Goal: Contribute content: Add original content to the website for others to see

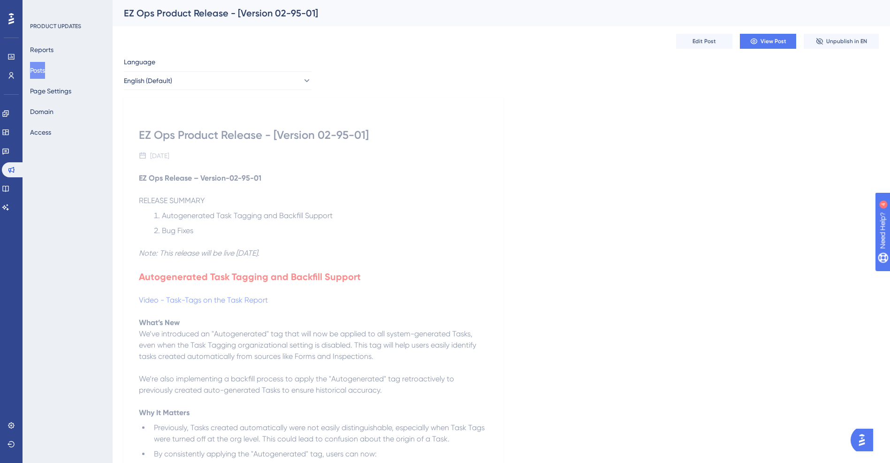
click at [45, 66] on button "Posts" at bounding box center [37, 70] width 15 height 17
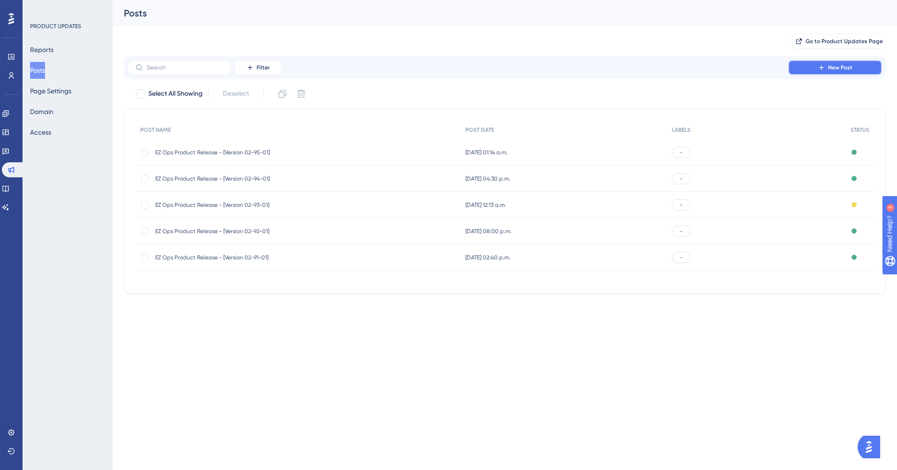
click at [822, 69] on icon at bounding box center [822, 68] width 8 height 8
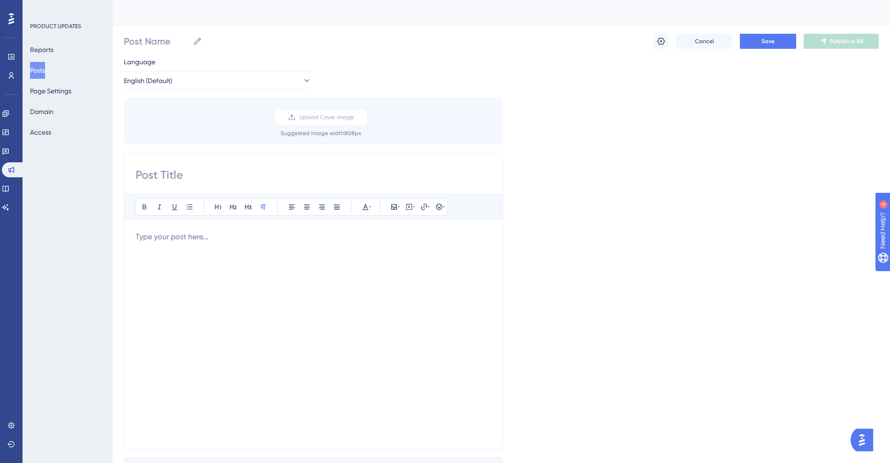
click at [190, 260] on div at bounding box center [314, 334] width 356 height 206
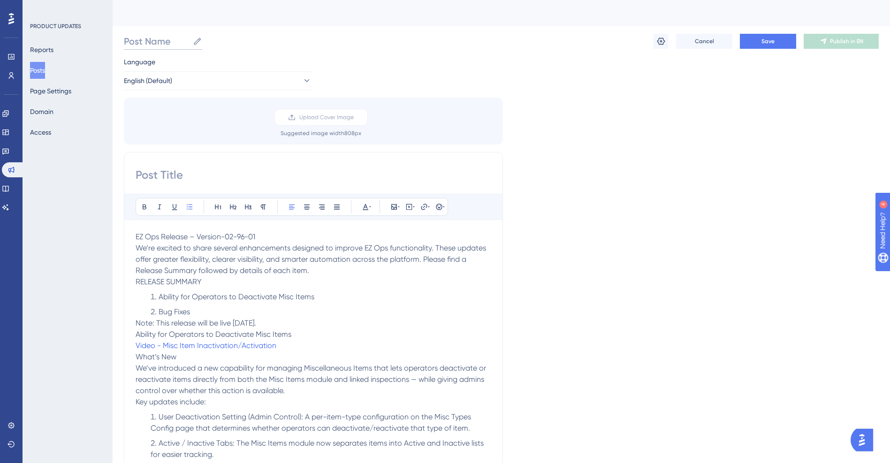
click at [157, 40] on input "Post Name" at bounding box center [156, 41] width 65 height 13
drag, startPoint x: 320, startPoint y: 43, endPoint x: -23, endPoint y: 38, distance: 342.9
click at [0, 0] on html "Performance Users Engagement Widgets Feedback Product Updates Knowledge Base AI…" at bounding box center [445, 0] width 890 height 0
type input "EZ Ops Product Release - [Version 02-96-01]"
click at [415, 55] on div "EZ Ops Product Release - [Version 02-96-01] EZ Ops Product Release - [Version 0…" at bounding box center [501, 41] width 755 height 30
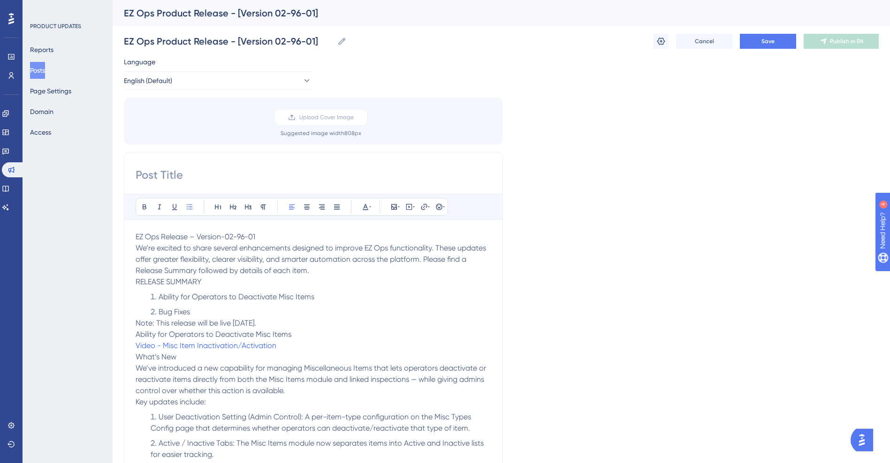
click at [182, 177] on input at bounding box center [314, 174] width 356 height 15
paste input "EZ Ops Product Release - [Version 02-96-01]"
type input "EZ Ops Product Release - [Version 02-96-01]"
drag, startPoint x: 321, startPoint y: 269, endPoint x: 120, endPoint y: 249, distance: 202.7
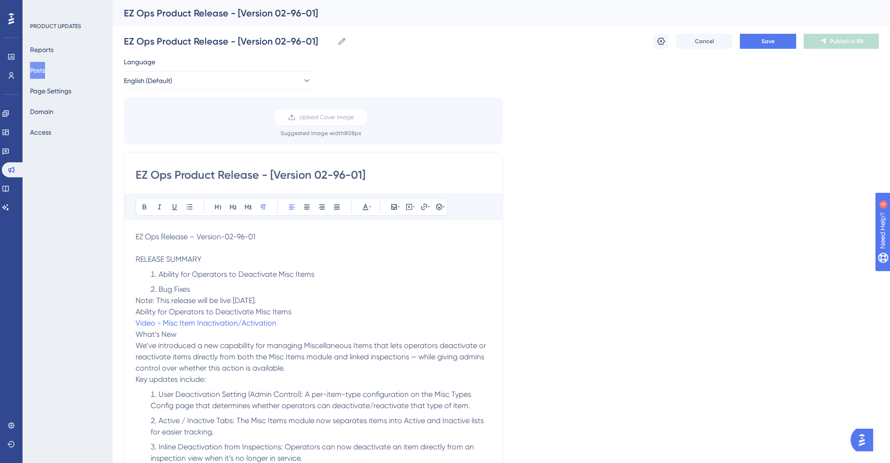
drag, startPoint x: 256, startPoint y: 236, endPoint x: 89, endPoint y: 237, distance: 167.0
click at [201, 286] on li "Bug Fixes" at bounding box center [319, 289] width 344 height 11
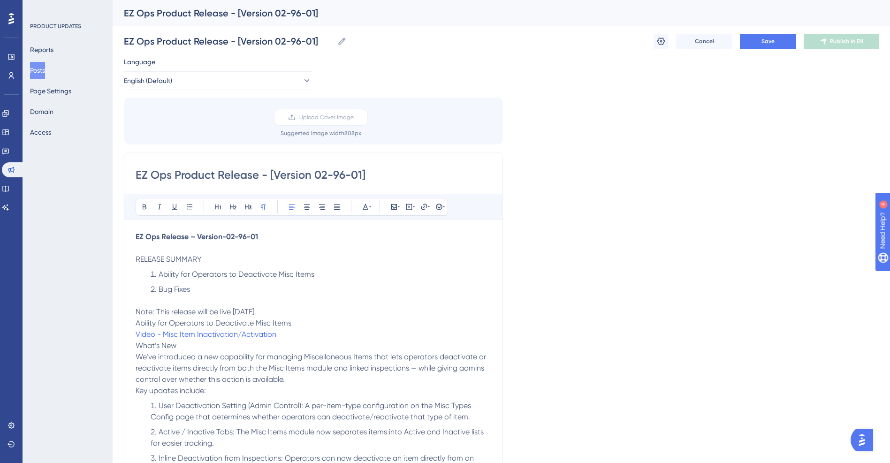
drag, startPoint x: 325, startPoint y: 310, endPoint x: 127, endPoint y: 313, distance: 198.0
click at [341, 312] on p "Note: This release will be live [DATE]." at bounding box center [314, 311] width 356 height 11
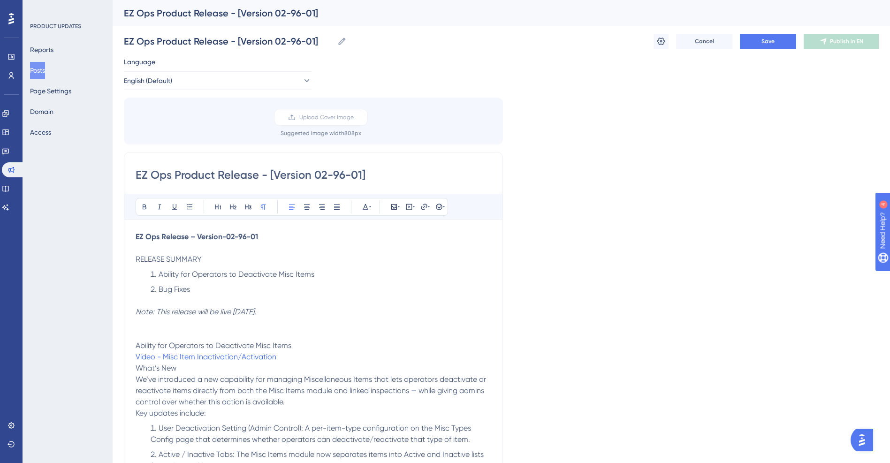
drag, startPoint x: 296, startPoint y: 346, endPoint x: 129, endPoint y: 344, distance: 167.5
click at [233, 207] on icon at bounding box center [233, 207] width 7 height 5
click at [364, 208] on icon at bounding box center [366, 207] width 8 height 8
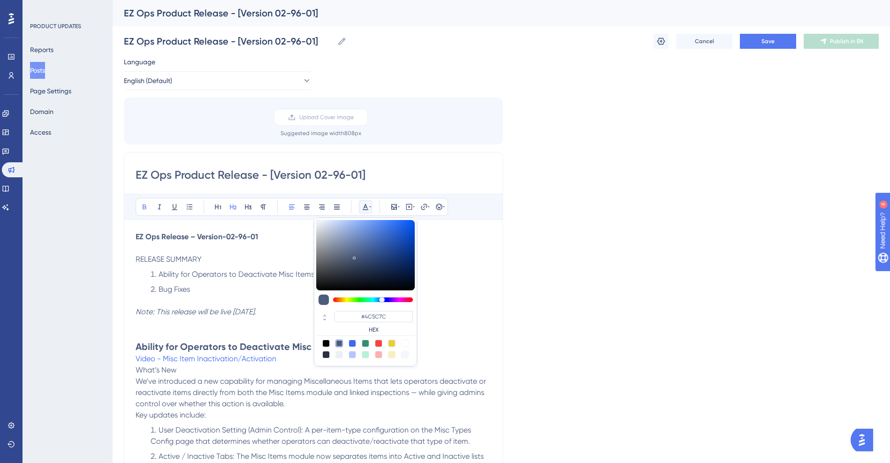
click at [377, 343] on div at bounding box center [379, 344] width 8 height 8
type input "#F84343"
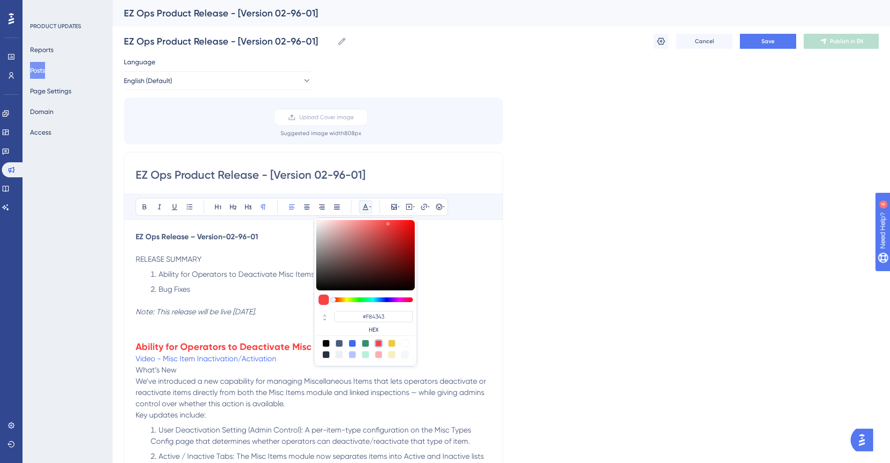
click at [234, 373] on p "What’s New" at bounding box center [314, 369] width 356 height 11
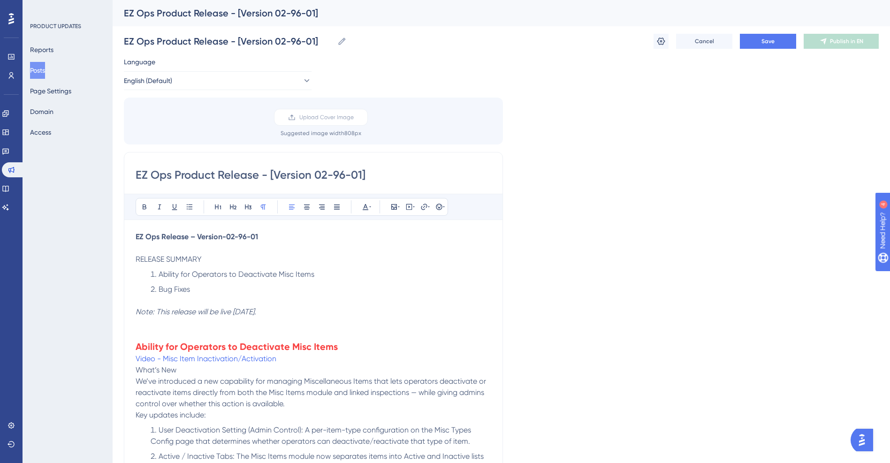
click at [351, 341] on h2 "Ability for Operators to Deactivate Misc Items" at bounding box center [314, 346] width 356 height 13
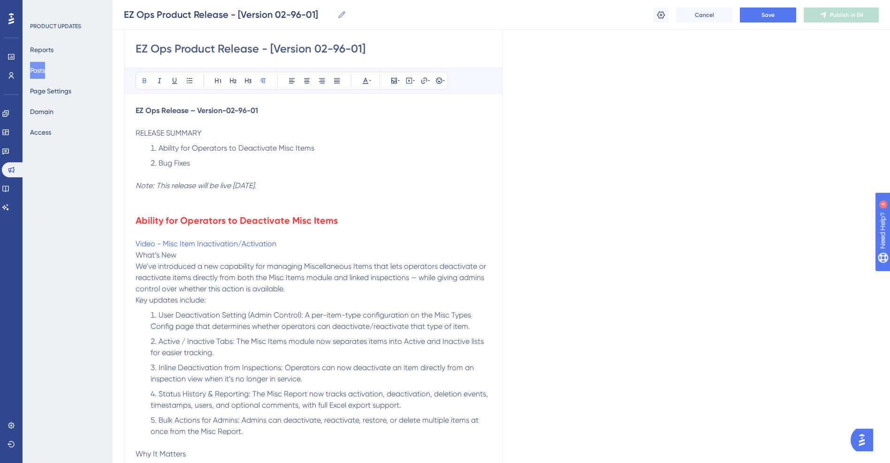
scroll to position [141, 0]
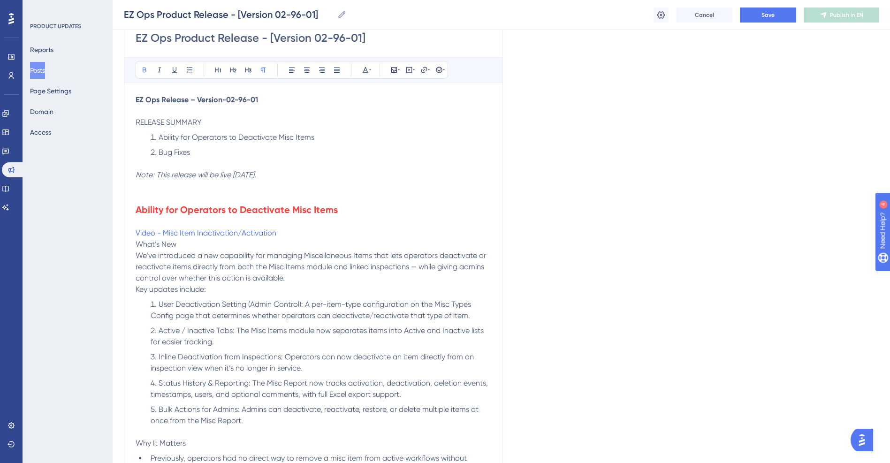
click at [292, 230] on p "Video - Misc Item Inactivation/Activation" at bounding box center [314, 232] width 356 height 11
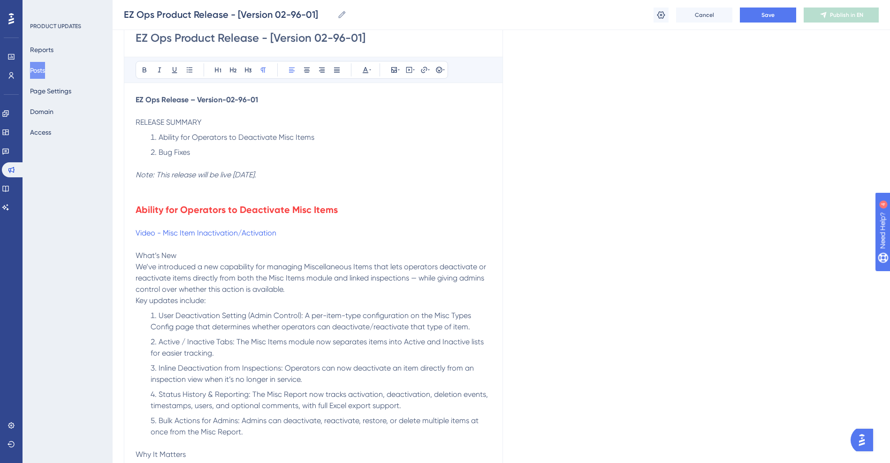
drag, startPoint x: 187, startPoint y: 257, endPoint x: 128, endPoint y: 255, distance: 59.1
click at [208, 282] on p "We’ve introduced a new capability for managing Miscellaneous Items that lets op…" at bounding box center [314, 278] width 356 height 34
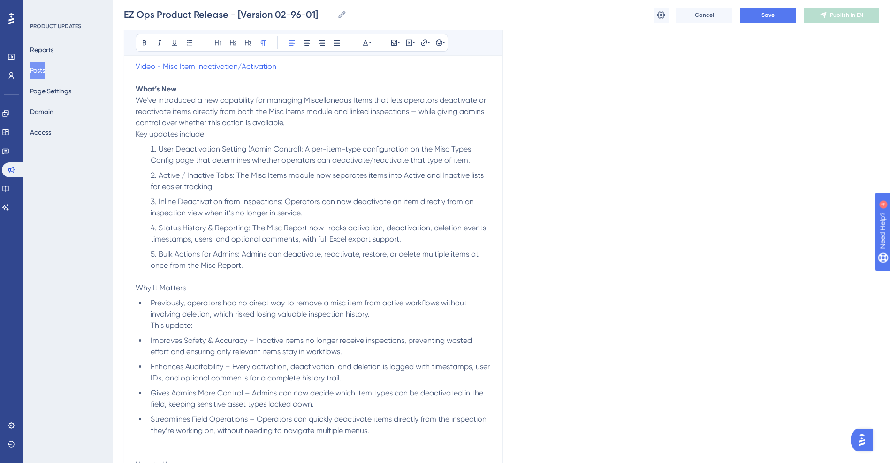
scroll to position [328, 0]
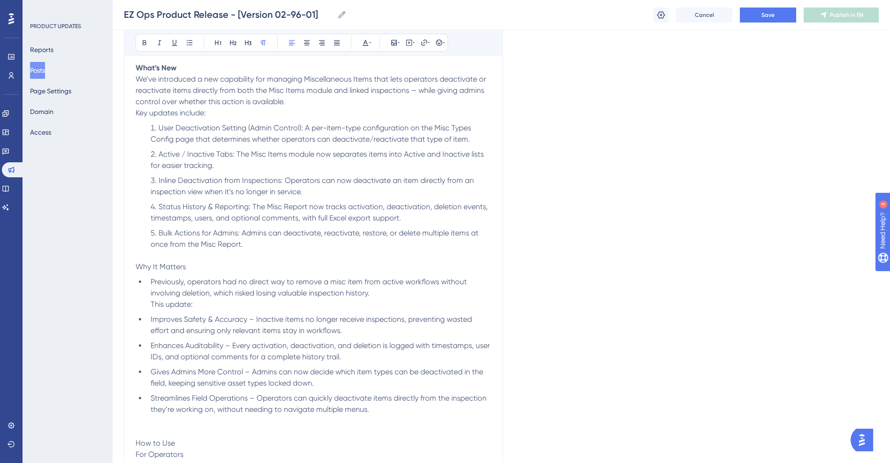
drag, startPoint x: 188, startPoint y: 265, endPoint x: 104, endPoint y: 262, distance: 83.5
click at [113, 262] on div "Performance Users Engagement Widgets Feedback Product Updates Knowledge Base AI…" at bounding box center [501, 397] width 777 height 1450
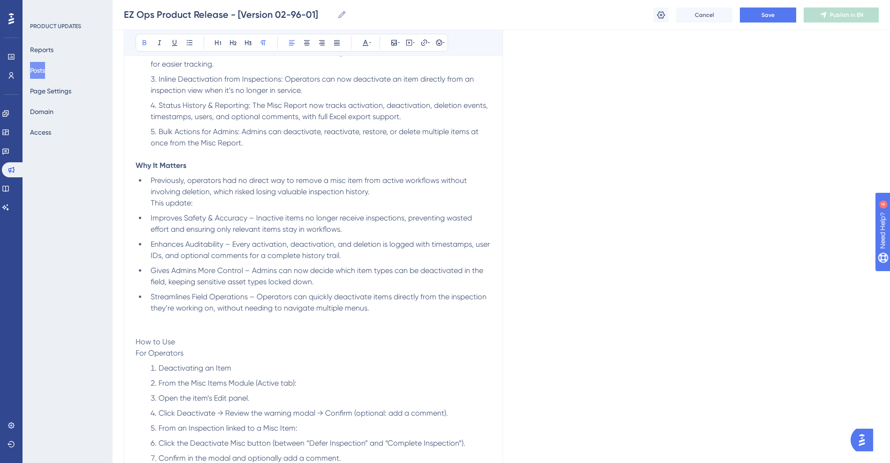
scroll to position [469, 0]
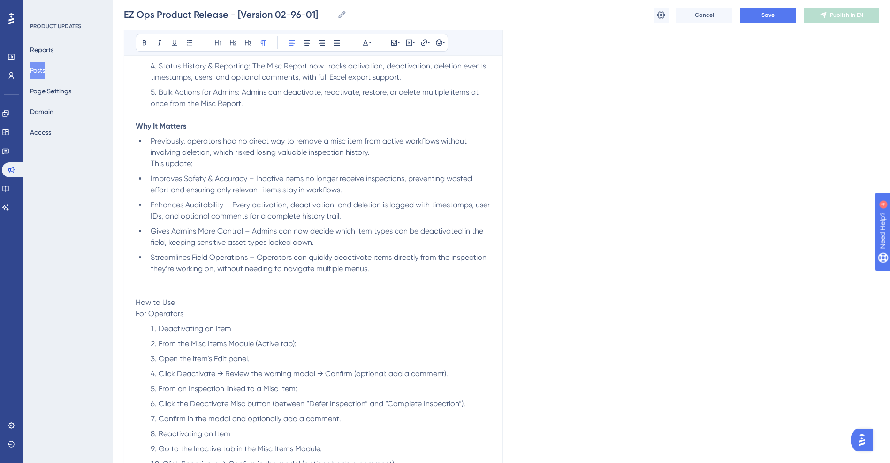
click at [206, 307] on p "How to Use" at bounding box center [314, 302] width 356 height 11
drag, startPoint x: 191, startPoint y: 303, endPoint x: 105, endPoint y: 301, distance: 86.3
click at [113, 301] on div "Performance Users Engagement Widgets Feedback Product Updates Knowledge Base AI…" at bounding box center [501, 256] width 777 height 1450
drag, startPoint x: 195, startPoint y: 311, endPoint x: 132, endPoint y: 313, distance: 62.4
click at [132, 313] on div "EZ Ops Product Release - [Version 02-96-01] Bold Italic Underline Bullet Point …" at bounding box center [313, 212] width 379 height 1050
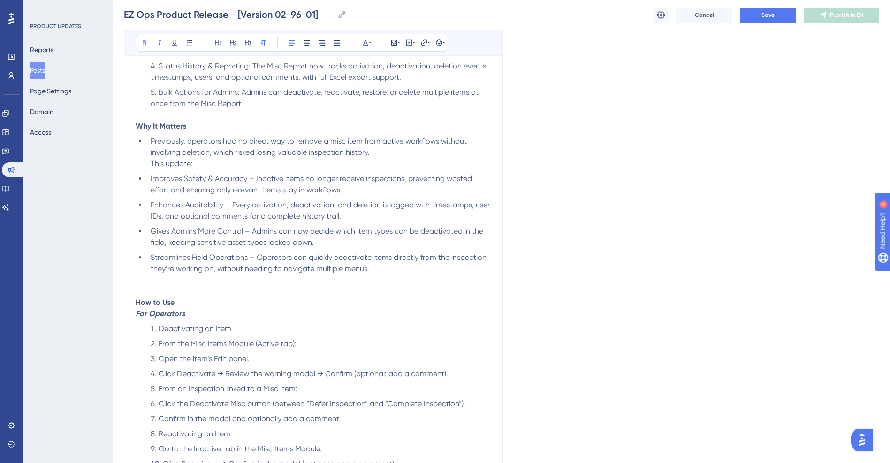
click at [217, 284] on p at bounding box center [314, 279] width 356 height 11
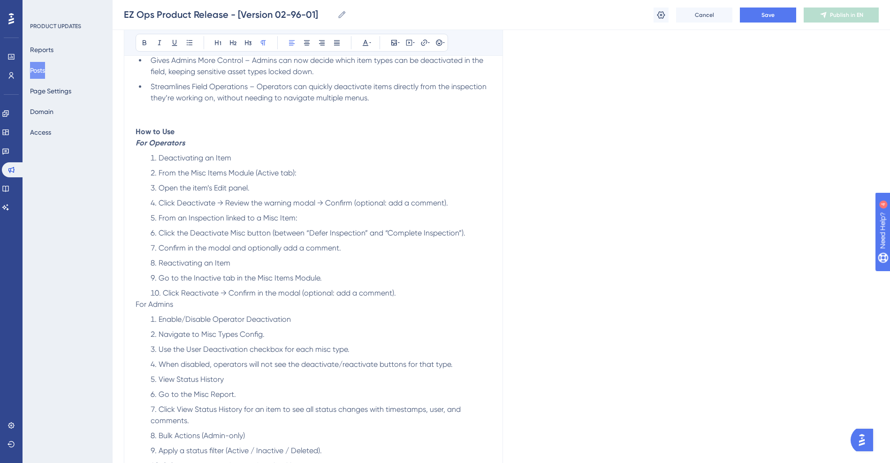
scroll to position [657, 0]
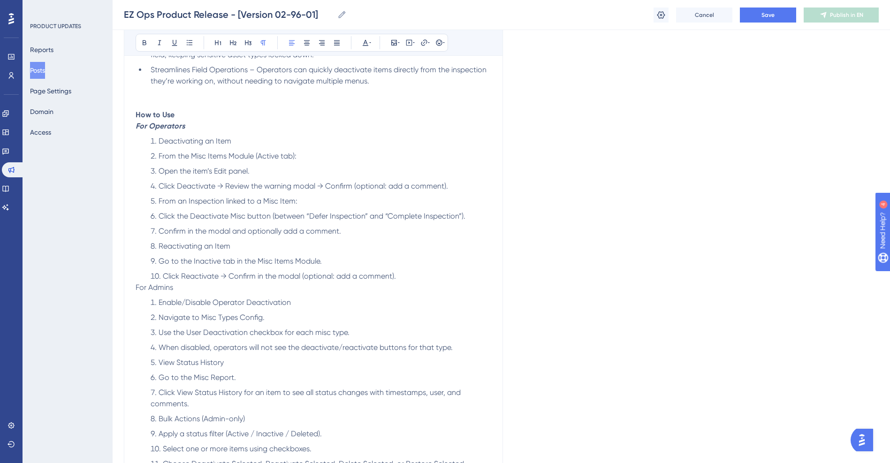
drag, startPoint x: 185, startPoint y: 286, endPoint x: 109, endPoint y: 285, distance: 76.5
click at [113, 285] on div "Performance Users Engagement Widgets Feedback Product Updates Knowledge Base AI…" at bounding box center [501, 68] width 777 height 1450
click at [210, 284] on p "For Admins" at bounding box center [314, 287] width 356 height 11
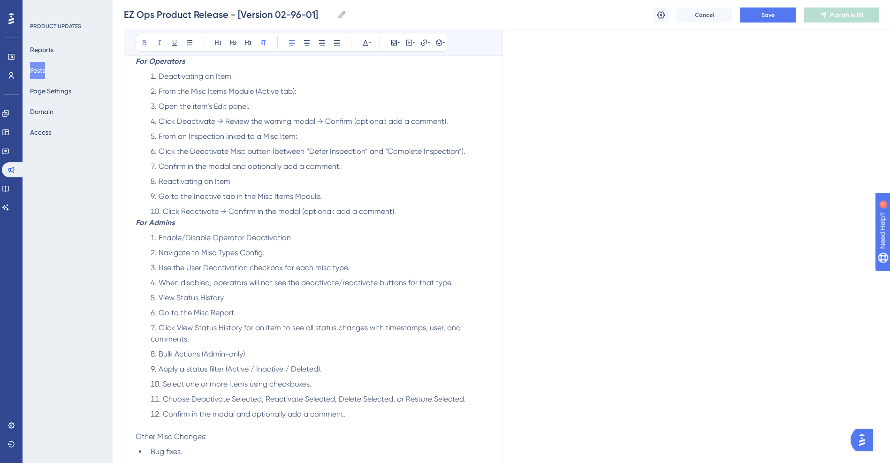
scroll to position [844, 0]
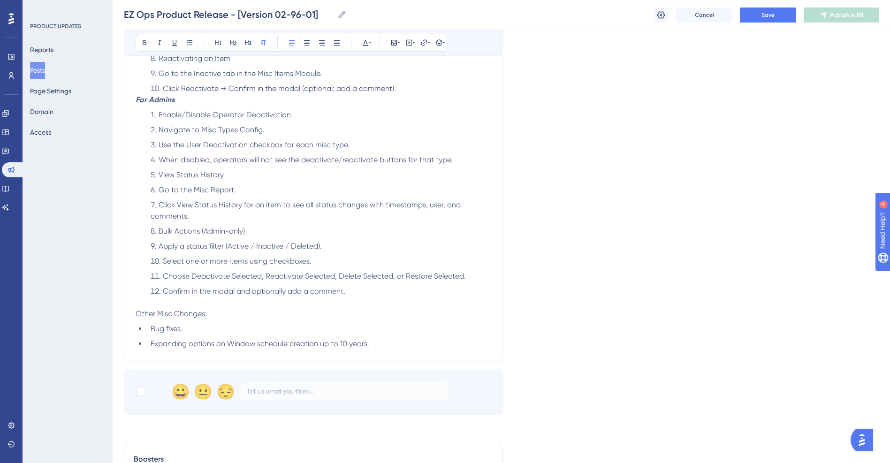
drag, startPoint x: 215, startPoint y: 313, endPoint x: 79, endPoint y: 311, distance: 135.6
click at [235, 38] on button at bounding box center [233, 42] width 13 height 13
click at [364, 40] on icon at bounding box center [366, 43] width 8 height 8
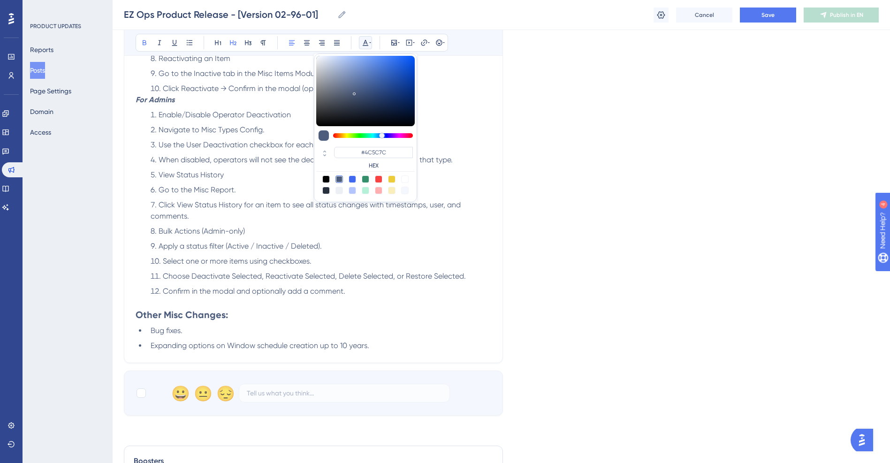
click at [379, 178] on div at bounding box center [379, 179] width 8 height 8
type input "#F84343"
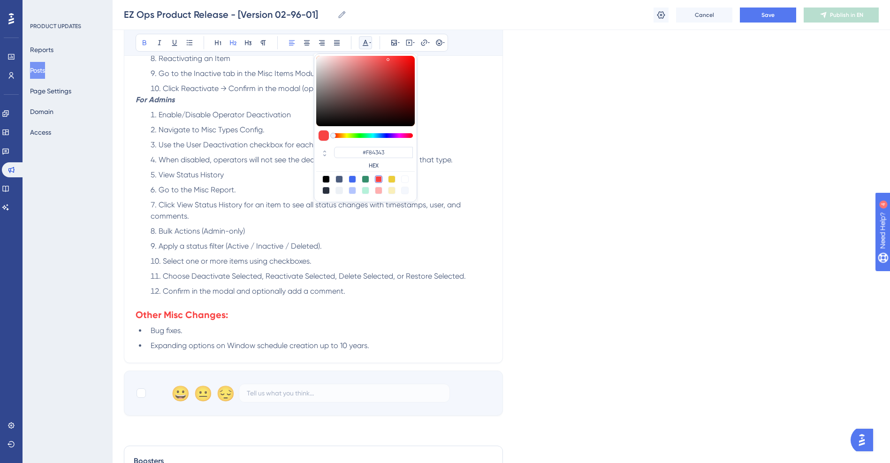
click at [243, 296] on li "Confirm in the modal and optionally add a comment." at bounding box center [319, 291] width 344 height 11
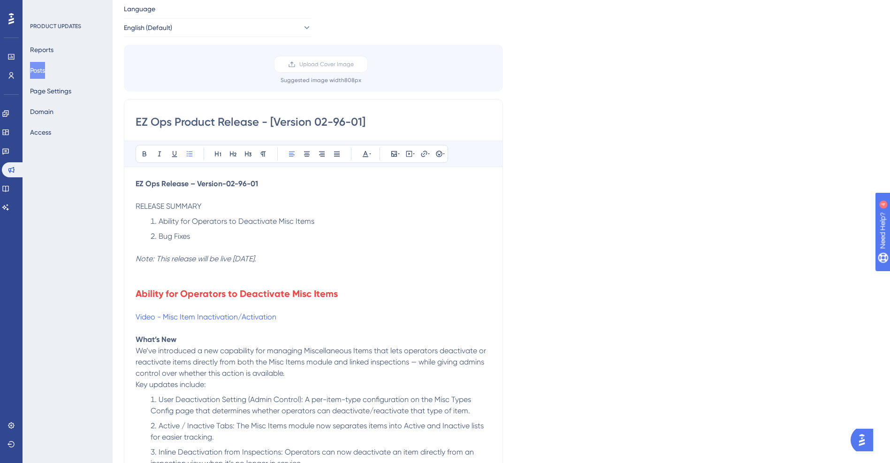
scroll to position [0, 0]
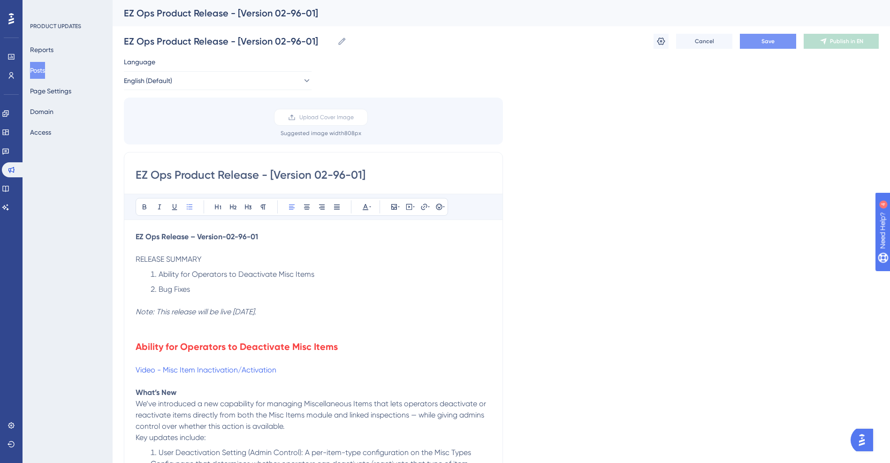
drag, startPoint x: 810, startPoint y: 135, endPoint x: 747, endPoint y: 43, distance: 111.0
click at [763, 42] on span "Save" at bounding box center [767, 42] width 13 height 8
click at [833, 43] on span "Publish in EN" at bounding box center [846, 42] width 33 height 8
